Goal: Entertainment & Leisure: Consume media (video, audio)

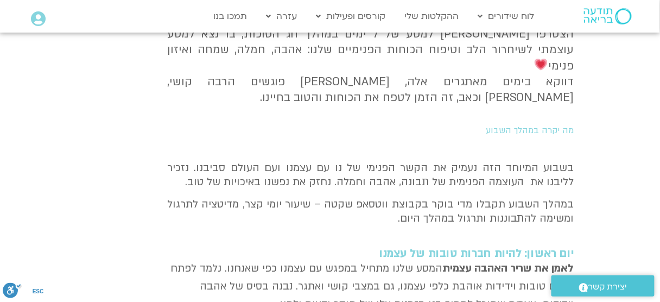
scroll to position [261, 0]
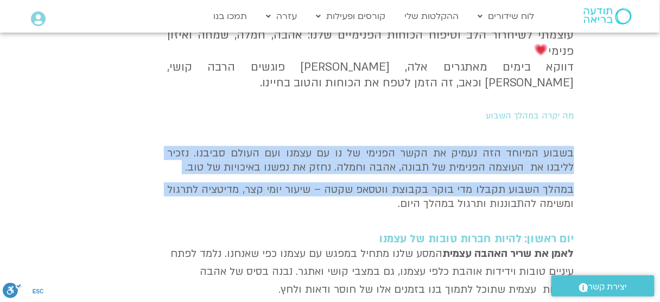
drag, startPoint x: 598, startPoint y: 131, endPoint x: 591, endPoint y: 193, distance: 62.9
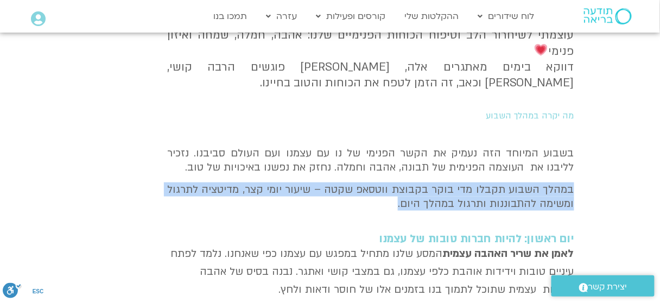
drag, startPoint x: 598, startPoint y: 170, endPoint x: 611, endPoint y: 211, distance: 42.6
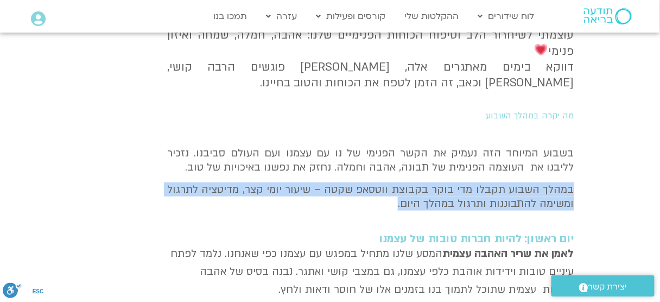
drag, startPoint x: 591, startPoint y: 167, endPoint x: 603, endPoint y: 218, distance: 51.9
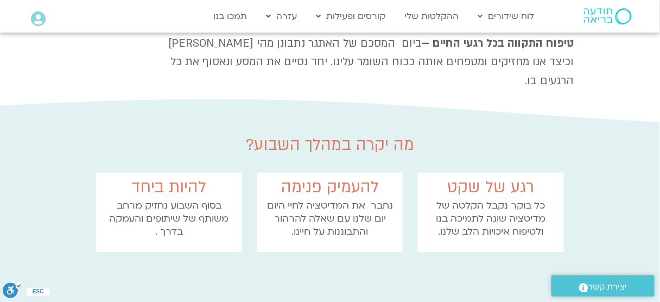
scroll to position [1039, 0]
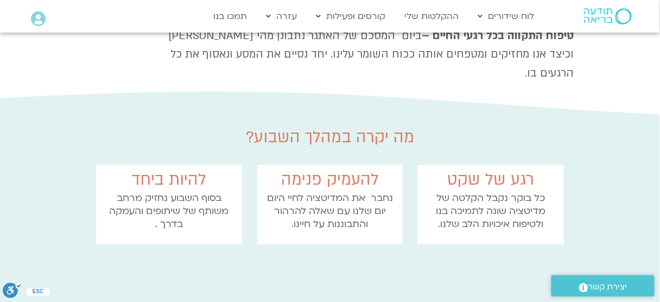
click at [368, 192] on p "נחבר את המדיטציה לחיי היום יום שלנו עם שאלה להרהור והתבוננות על חיינו." at bounding box center [330, 211] width 135 height 39
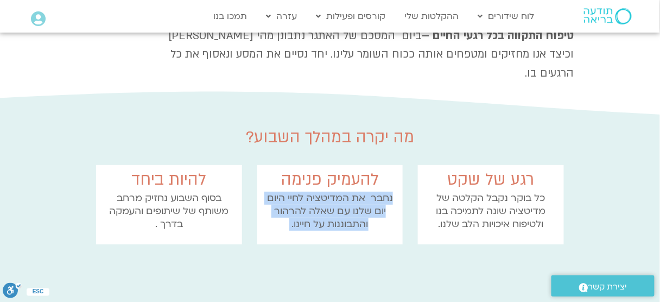
click at [368, 192] on p "נחבר את המדיטציה לחיי היום יום שלנו עם שאלה להרהור והתבוננות על חיינו." at bounding box center [330, 211] width 135 height 39
click at [349, 192] on p "נחבר את המדיטציה לחיי היום יום שלנו עם שאלה להרהור והתבוננות על חיינו." at bounding box center [330, 211] width 135 height 39
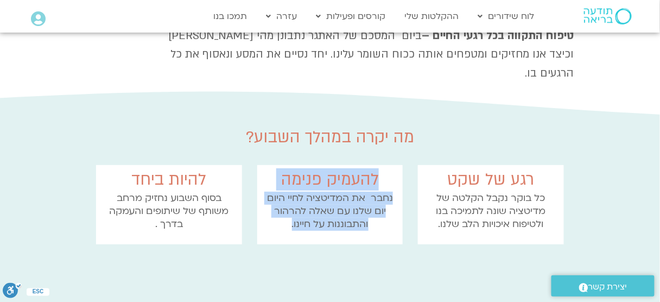
drag, startPoint x: 293, startPoint y: 168, endPoint x: 390, endPoint y: 124, distance: 106.7
click at [391, 165] on div "להעמיק פנימה נחבר את המדיטציה לחיי היום יום שלנו עם שאלה להרהור והתבוננות על חי…" at bounding box center [330, 204] width 146 height 79
click at [364, 192] on p "נחבר את המדיטציה לחיי היום יום שלנו עם שאלה להרהור והתבוננות על חיינו." at bounding box center [330, 211] width 135 height 39
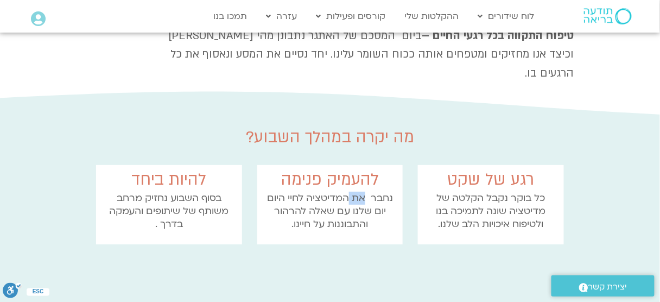
click at [364, 192] on p "נחבר את המדיטציה לחיי היום יום שלנו עם שאלה להרהור והתבוננות על חיינו." at bounding box center [330, 211] width 135 height 39
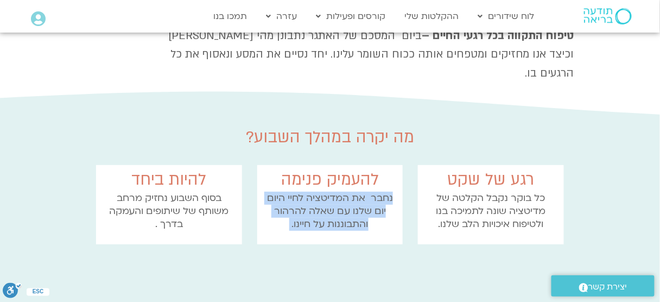
click at [364, 192] on p "נחבר את המדיטציה לחיי היום יום שלנו עם שאלה להרהור והתבוננות על חיינו." at bounding box center [330, 211] width 135 height 39
click at [342, 192] on p "נחבר את המדיטציה לחיי היום יום שלנו עם שאלה להרהור והתבוננות על חיינו." at bounding box center [330, 211] width 135 height 39
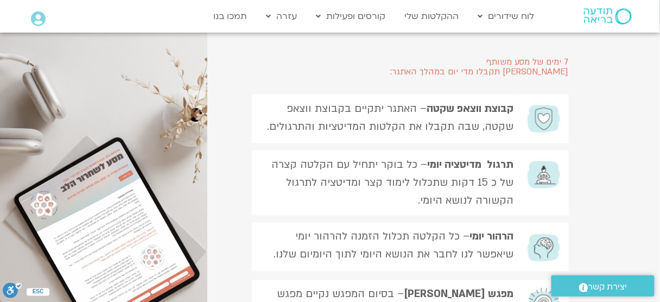
scroll to position [1342, 0]
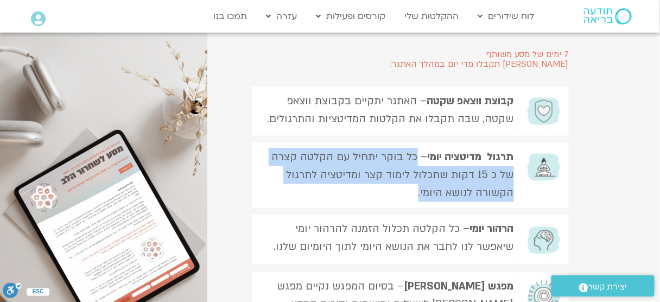
drag, startPoint x: 402, startPoint y: 131, endPoint x: 411, endPoint y: 107, distance: 25.6
click at [411, 148] on p "תרגול מדיטציה יומי – כל בוקר יתחיל עם הקלטה קצרה של כ 15 דקות שתכלול לימוד קצר …" at bounding box center [385, 175] width 256 height 54
drag, startPoint x: 411, startPoint y: 104, endPoint x: 403, endPoint y: 137, distance: 33.9
click at [403, 148] on p "תרגול מדיטציה יומי – כל בוקר יתחיל עם הקלטה קצרה של כ 15 דקות שתכלול לימוד קצר …" at bounding box center [385, 175] width 256 height 54
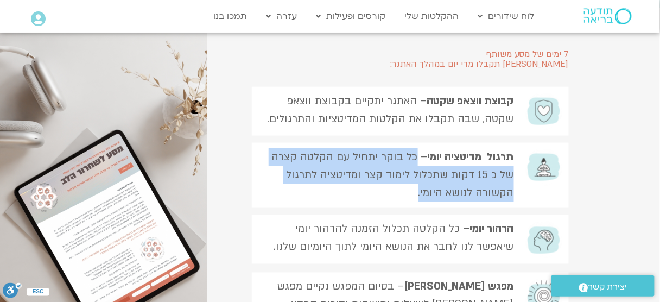
click at [404, 148] on p "תרגול מדיטציה יומי – כל בוקר יתחיל עם הקלטה קצרה של כ 15 דקות שתכלול לימוד קצר …" at bounding box center [385, 175] width 256 height 54
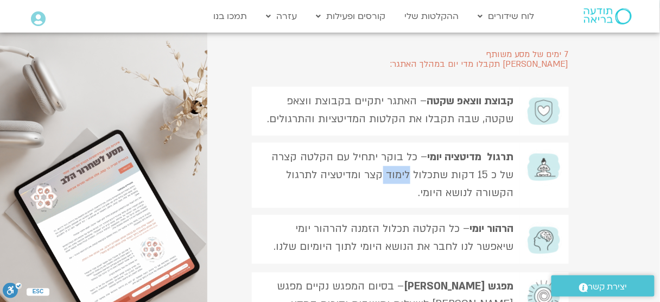
click at [404, 148] on p "תרגול מדיטציה יומי – כל בוקר יתחיל עם הקלטה קצרה של כ 15 דקות שתכלול לימוד קצר …" at bounding box center [385, 175] width 256 height 54
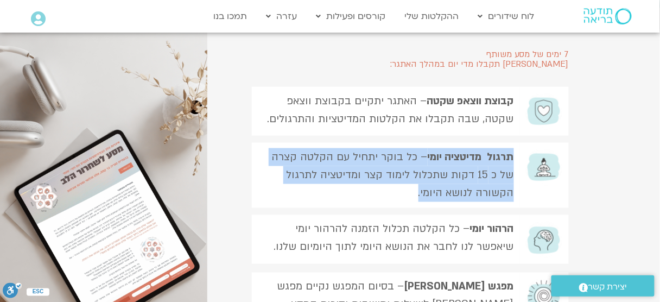
click at [404, 148] on p "תרגול מדיטציה יומי – כל בוקר יתחיל עם הקלטה קצרה של כ 15 דקות שתכלול לימוד קצר …" at bounding box center [385, 175] width 256 height 54
click at [400, 148] on p "תרגול מדיטציה יומי – כל בוקר יתחיל עם הקלטה קצרה של כ 15 דקות שתכלול לימוד קצר …" at bounding box center [385, 175] width 256 height 54
drag, startPoint x: 396, startPoint y: 133, endPoint x: 414, endPoint y: 104, distance: 34.4
click at [414, 148] on p "תרגול מדיטציה יומי – כל בוקר יתחיל עם הקלטה קצרה של כ 15 דקות שתכלול לימוד קצר …" at bounding box center [385, 175] width 256 height 54
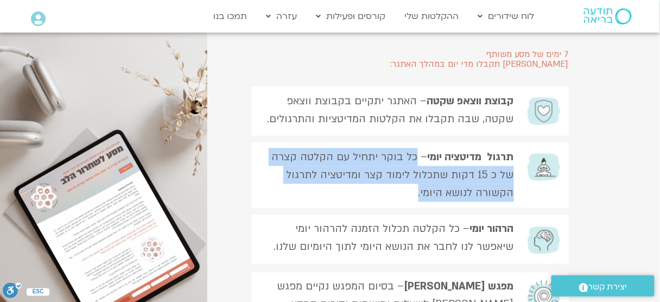
click at [414, 148] on p "תרגול מדיטציה יומי – כל בוקר יתחיל עם הקלטה קצרה של כ 15 דקות שתכלול לימוד קצר …" at bounding box center [385, 175] width 256 height 54
click at [405, 148] on p "תרגול מדיטציה יומי – כל בוקר יתחיל עם הקלטה קצרה של כ 15 דקות שתכלול לימוד קצר …" at bounding box center [385, 175] width 256 height 54
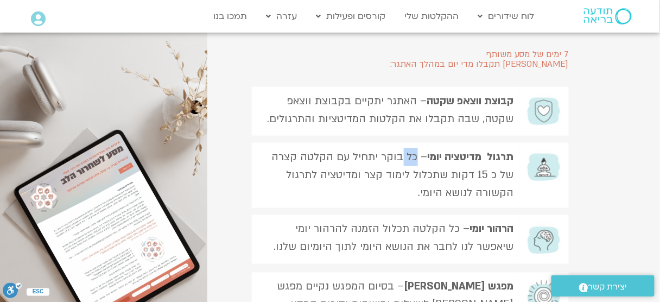
click at [405, 148] on p "תרגול מדיטציה יומי – כל בוקר יתחיל עם הקלטה קצרה של כ 15 דקות שתכלול לימוד קצר …" at bounding box center [385, 175] width 256 height 54
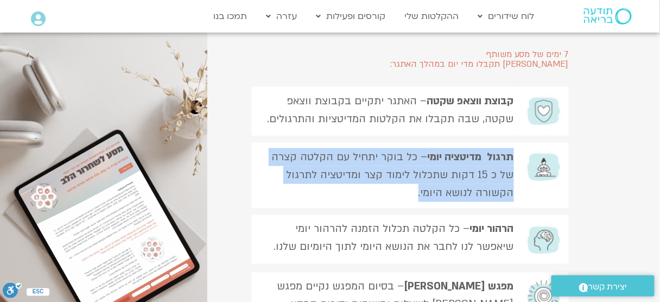
click at [405, 148] on p "תרגול מדיטציה יומי – כל בוקר יתחיל עם הקלטה קצרה של כ 15 דקות שתכלול לימוד קצר …" at bounding box center [385, 175] width 256 height 54
click at [395, 148] on p "תרגול מדיטציה יומי – כל בוקר יתחיל עם הקלטה קצרה של כ 15 דקות שתכלול לימוד קצר …" at bounding box center [385, 175] width 256 height 54
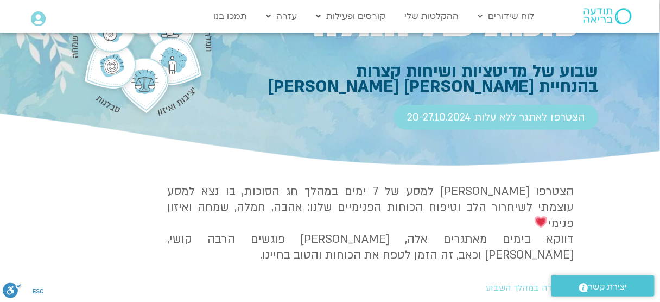
scroll to position [175, 0]
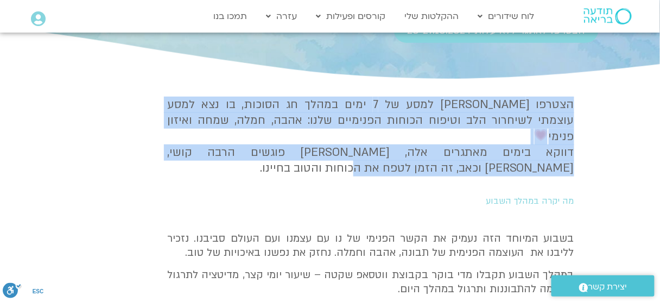
drag, startPoint x: 576, startPoint y: 111, endPoint x: 467, endPoint y: 154, distance: 116.8
click at [482, 144] on h4 "הצטרפו אלינו למסע של 7 ימים במהלך חג הסוכות, בו נצא למסע עוצמתי לשיחרור הלב וטי…" at bounding box center [370, 136] width 407 height 79
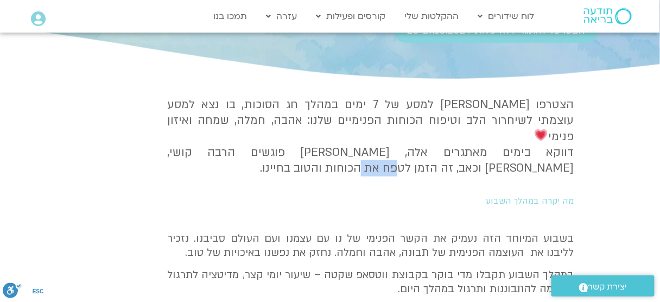
click at [482, 144] on h4 "הצטרפו אלינו למסע של 7 ימים במהלך חג הסוכות, בו נצא למסע עוצמתי לשיחרור הלב וטי…" at bounding box center [370, 136] width 407 height 79
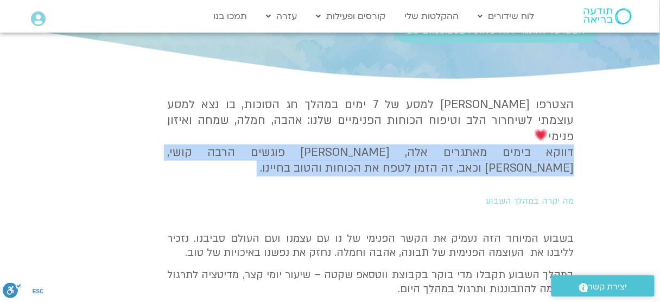
click at [482, 144] on h4 "הצטרפו אלינו למסע של 7 ימים במהלך חג הסוכות, בו נצא למסע עוצמתי לשיחרור הלב וטי…" at bounding box center [370, 136] width 407 height 79
click at [462, 144] on h4 "הצטרפו אלינו למסע של 7 ימים במהלך חג הסוכות, בו נצא למסע עוצמתי לשיחרור הלב וטי…" at bounding box center [370, 136] width 407 height 79
drag, startPoint x: 435, startPoint y: 148, endPoint x: 591, endPoint y: 138, distance: 156.1
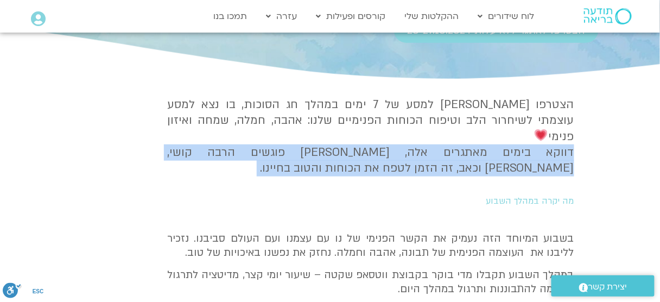
click at [551, 141] on h4 "הצטרפו אלינו למסע של 7 ימים במהלך חג הסוכות, בו נצא למסע עוצמתי לשיחרור הלב וטי…" at bounding box center [370, 136] width 407 height 79
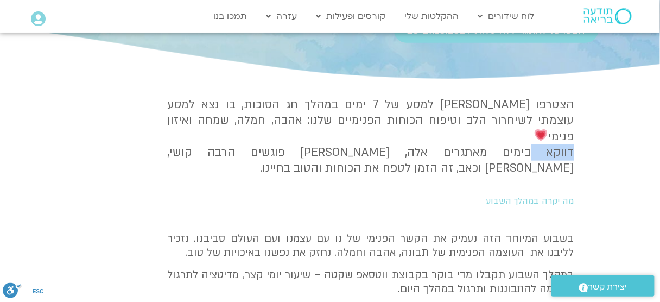
click at [551, 141] on h4 "הצטרפו אלינו למסע של 7 ימים במהלך חג הסוכות, בו נצא למסע עוצמתי לשיחרור הלב וטי…" at bounding box center [370, 136] width 407 height 79
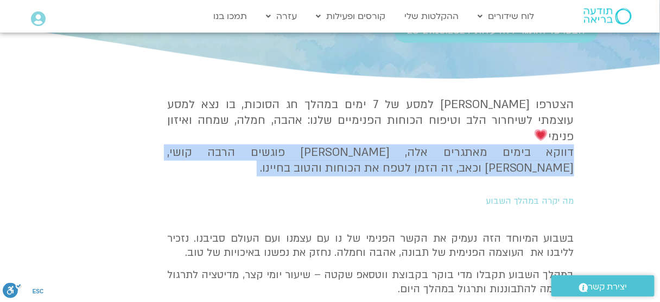
click at [551, 141] on h4 "הצטרפו אלינו למסע של 7 ימים במהלך חג הסוכות, בו נצא למסע עוצמתי לשיחרור הלב וטי…" at bounding box center [370, 136] width 407 height 79
click at [569, 141] on h4 "הצטרפו אלינו למסע של 7 ימים במהלך חג הסוכות, בו נצא למסע עוצמתי לשיחרור הלב וטי…" at bounding box center [370, 136] width 407 height 79
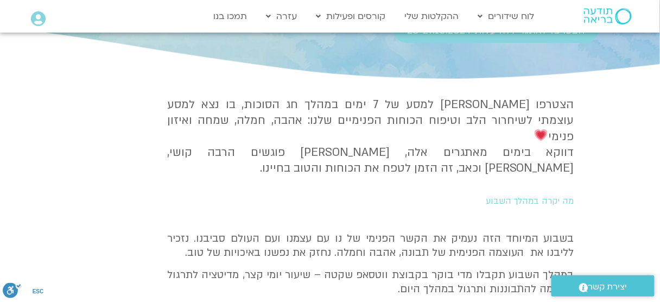
click at [550, 196] on h2 "מה יקרה במהלך השבוע" at bounding box center [373, 201] width 403 height 10
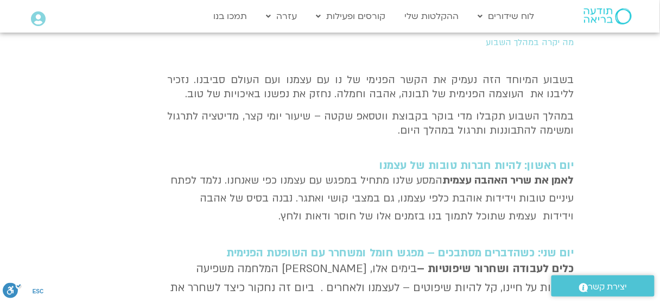
scroll to position [349, 0]
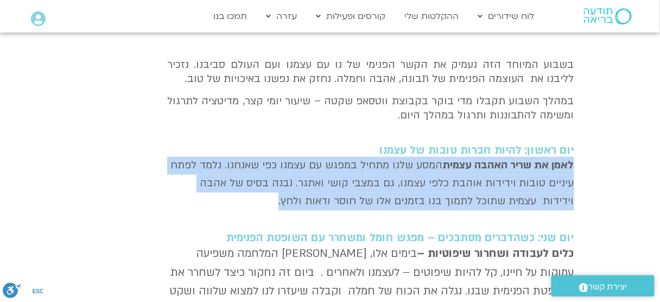
drag, startPoint x: 594, startPoint y: 147, endPoint x: 137, endPoint y: 189, distance: 458.6
click at [295, 172] on p "לאמן את שריר האהבה עצמית המסע שלנו מתחיל במפגש עם עצמנו כפי שאנחנו. נלמד לפתח ע…" at bounding box center [370, 184] width 407 height 54
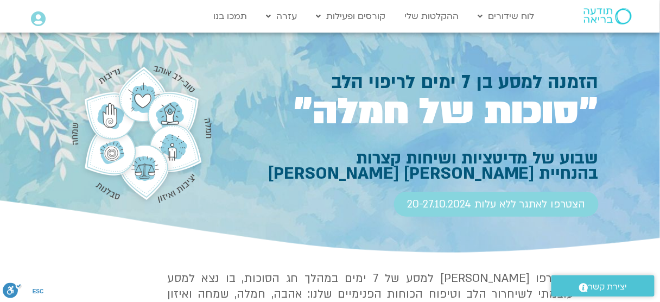
scroll to position [0, 0]
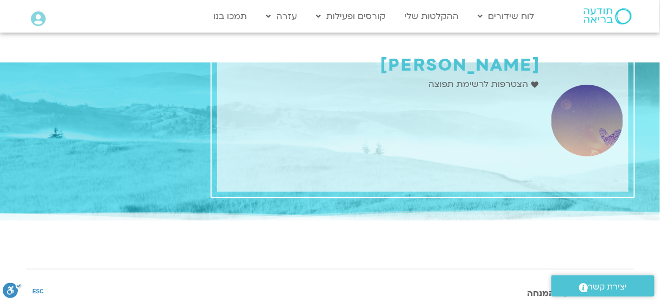
drag, startPoint x: 667, startPoint y: 102, endPoint x: 667, endPoint y: 23, distance: 79.3
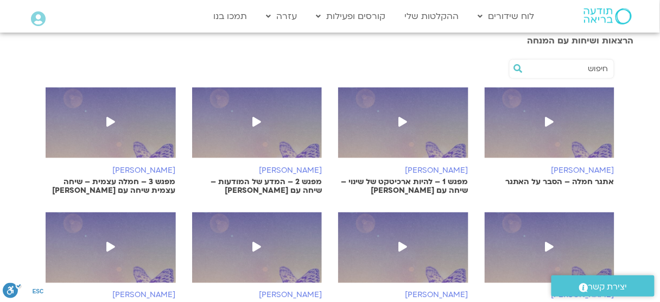
scroll to position [275, 0]
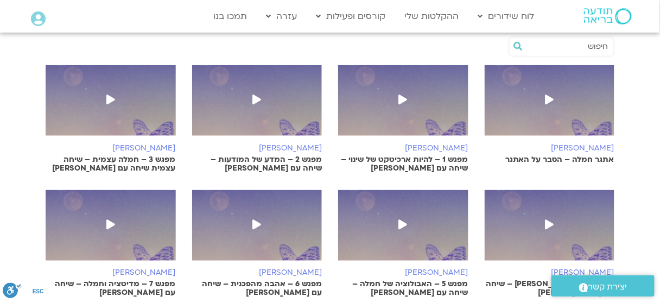
click at [550, 97] on icon at bounding box center [549, 99] width 9 height 10
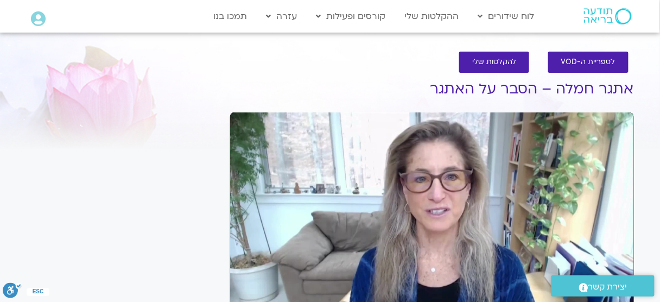
scroll to position [47, 0]
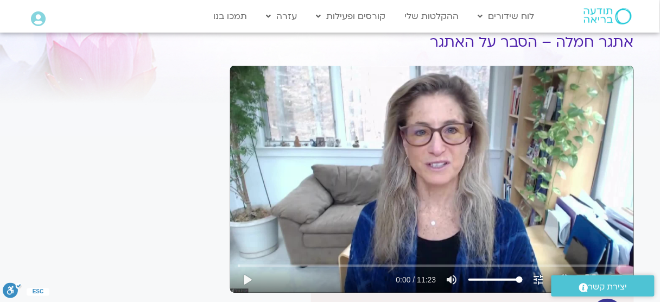
drag, startPoint x: 667, startPoint y: 90, endPoint x: 667, endPoint y: 104, distance: 13.6
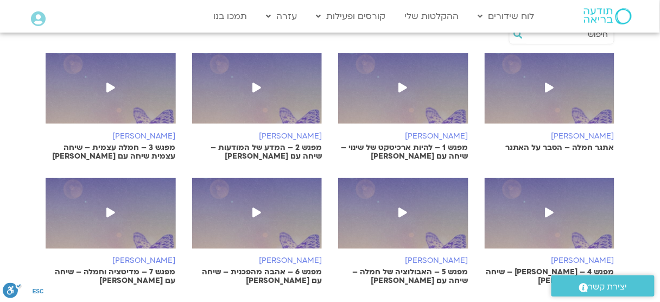
scroll to position [293, 0]
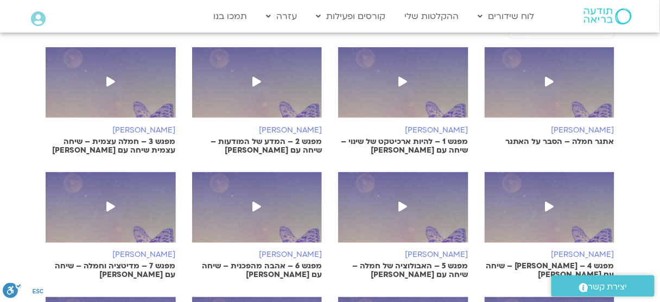
click at [261, 87] on span at bounding box center [257, 83] width 20 height 20
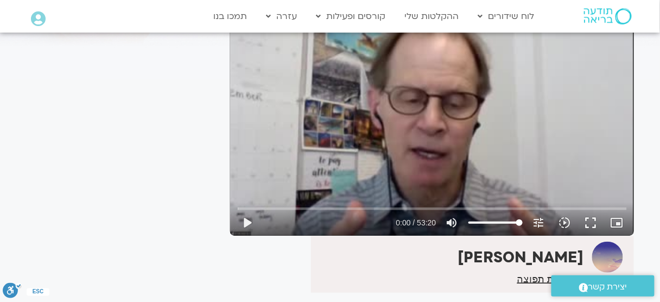
scroll to position [83, 0]
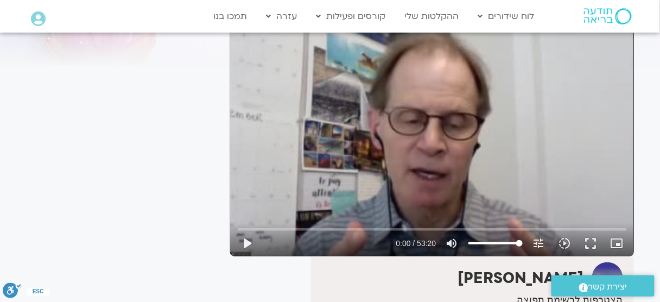
click at [457, 164] on div "Skip Ad play_arrow 0:00 / 53:20 volume_up Mute tune Resolution Auto 240p slow_m…" at bounding box center [432, 142] width 404 height 227
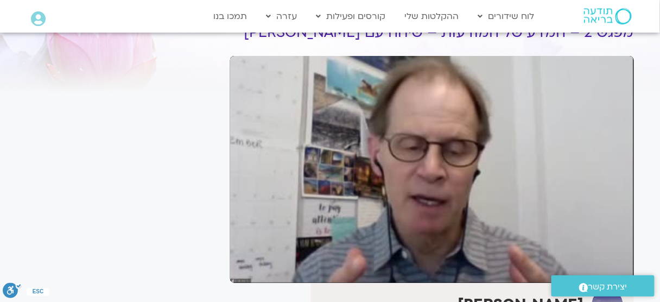
scroll to position [43, 0]
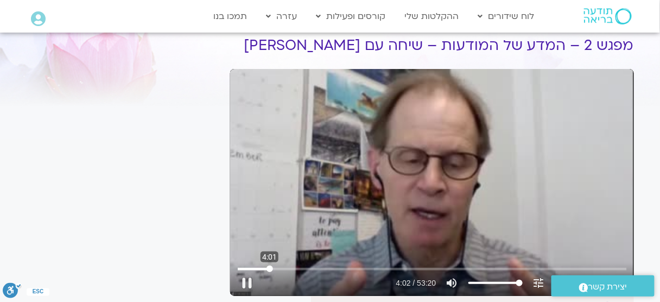
click at [270, 270] on input "Seek" at bounding box center [432, 269] width 389 height 7
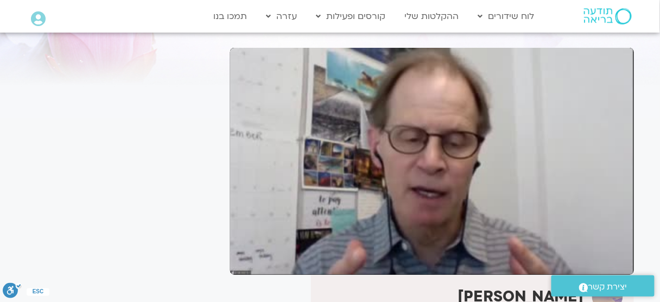
scroll to position [90, 0]
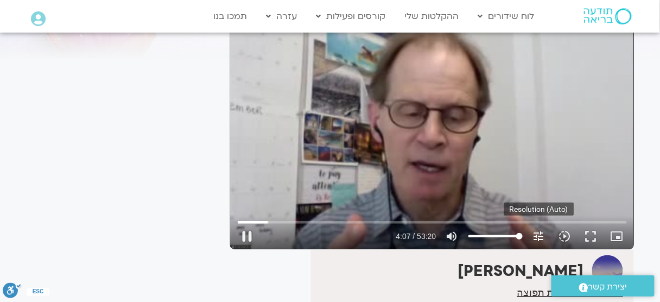
click at [541, 237] on icon "tune" at bounding box center [539, 236] width 13 height 13
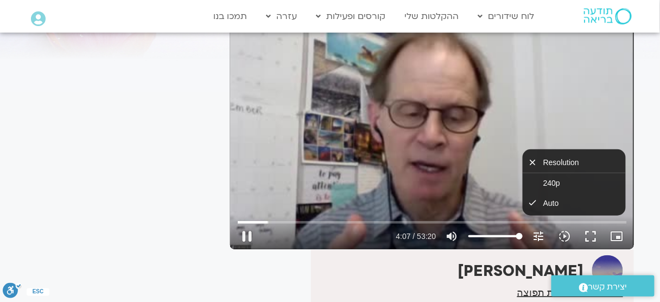
click at [540, 239] on icon "tune" at bounding box center [539, 236] width 13 height 13
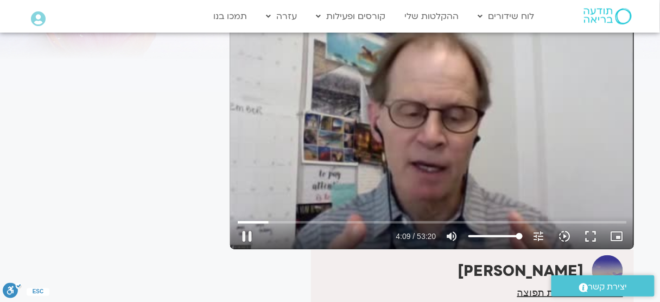
click at [565, 237] on icon "slow_motion_video" at bounding box center [565, 236] width 13 height 13
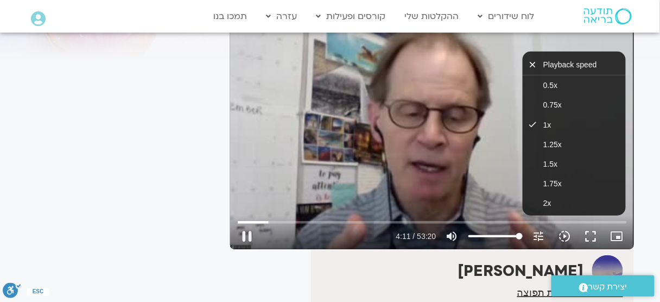
click at [566, 238] on icon "slow_motion_video" at bounding box center [565, 236] width 13 height 13
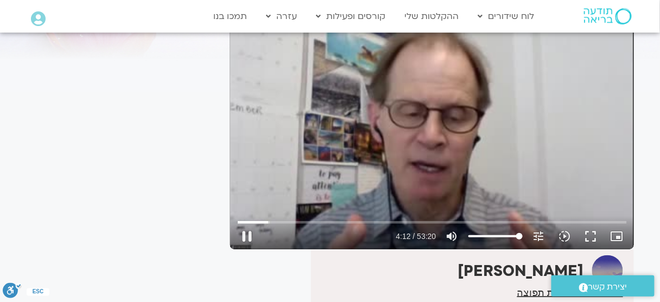
type input "252.636495"
